Goal: Task Accomplishment & Management: Manage account settings

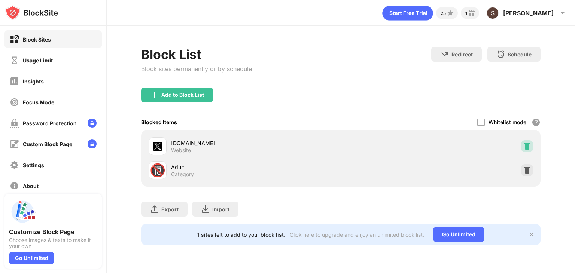
click at [526, 147] on img at bounding box center [527, 146] width 7 height 7
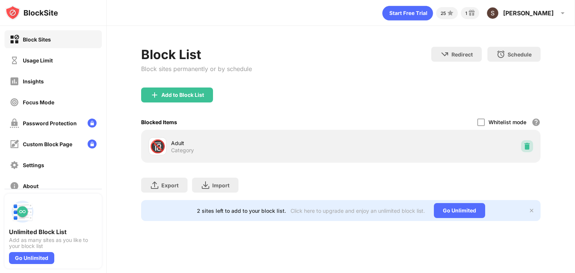
click at [526, 140] on div at bounding box center [527, 146] width 12 height 12
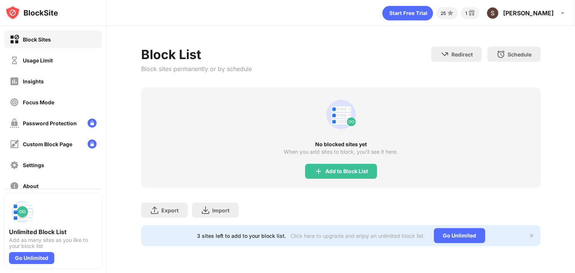
click at [533, 234] on img at bounding box center [532, 236] width 6 height 6
